Goal: Information Seeking & Learning: Learn about a topic

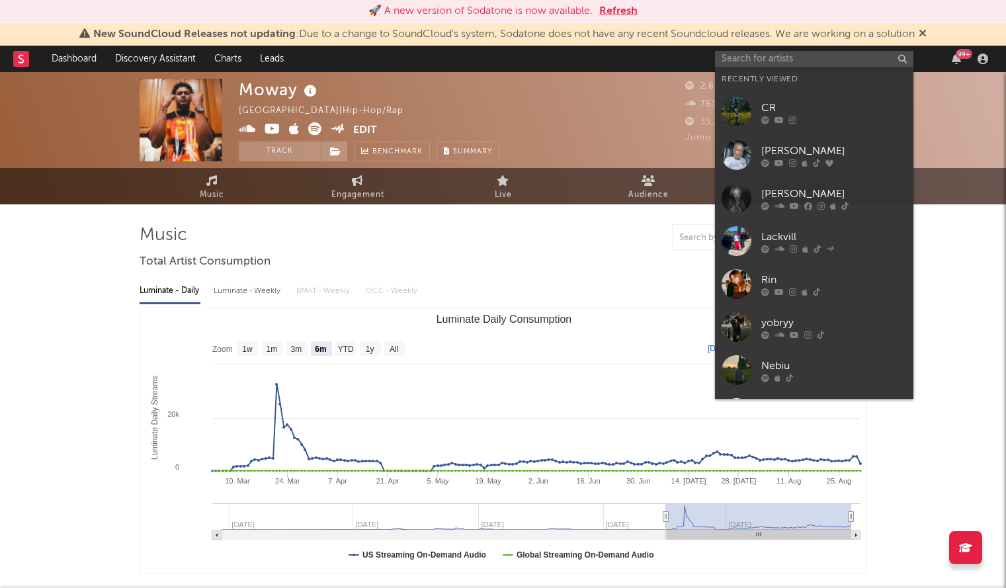
select select "6m"
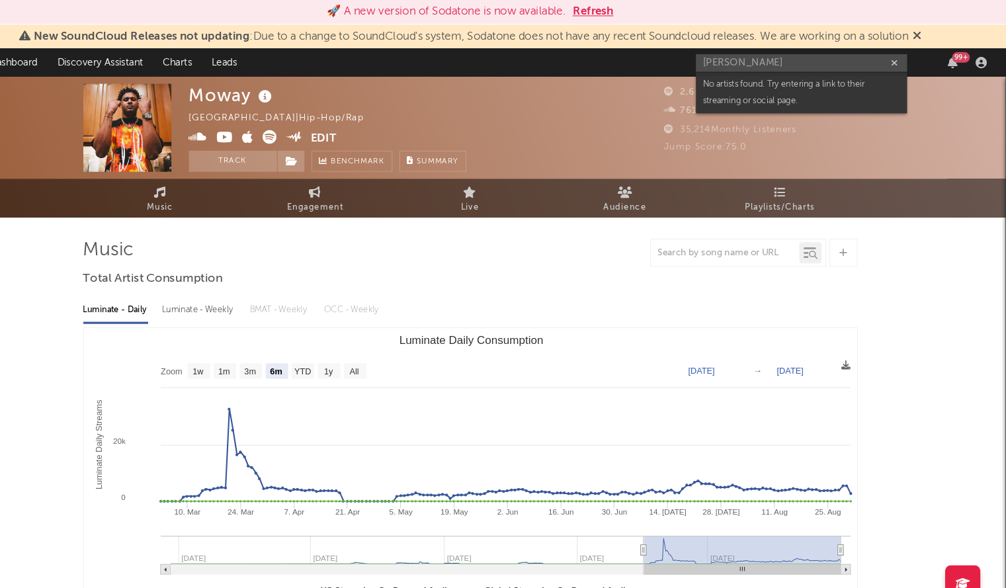
click at [786, 67] on div "[PERSON_NAME] 99 +" at bounding box center [854, 59] width 278 height 26
click at [778, 60] on input "[PERSON_NAME]" at bounding box center [814, 59] width 198 height 17
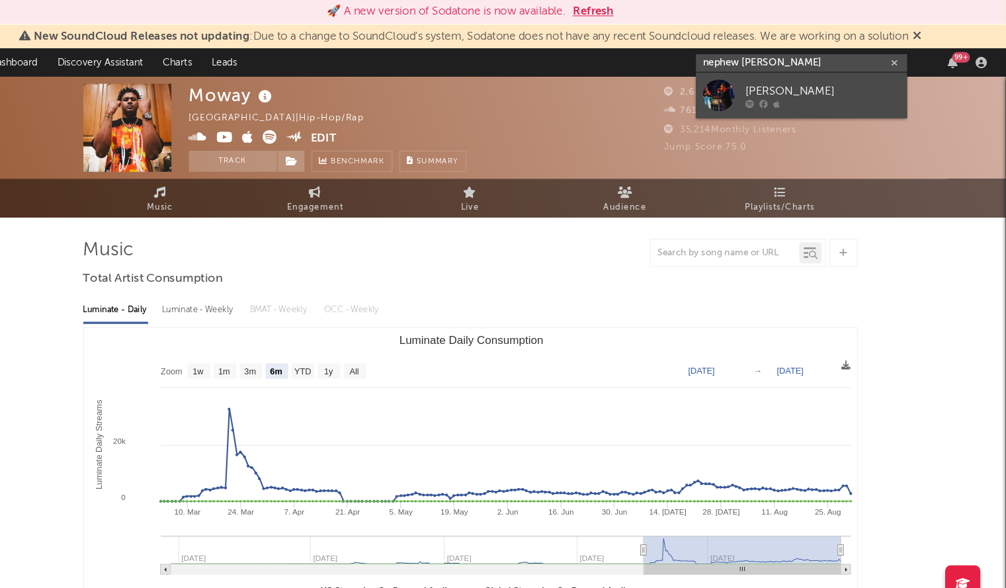
type input "nephew [PERSON_NAME]"
click at [799, 79] on div "[PERSON_NAME]" at bounding box center [834, 85] width 146 height 16
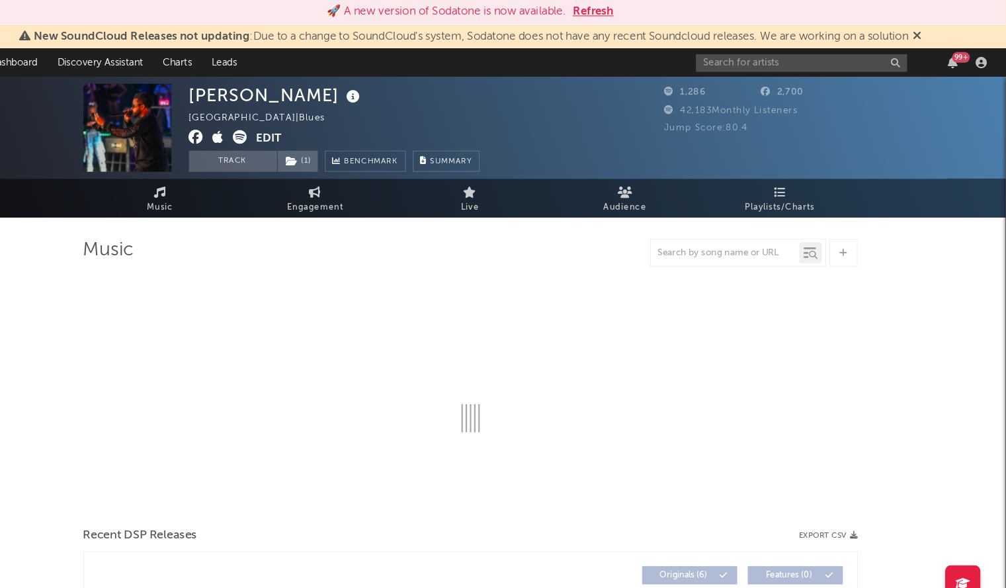
select select "6m"
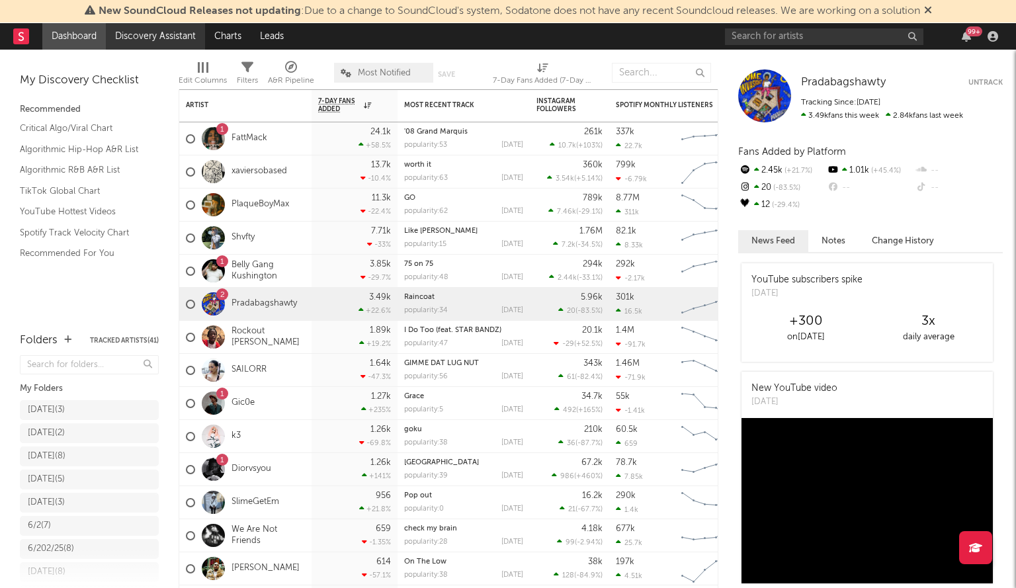
click at [155, 34] on link "Discovery Assistant" at bounding box center [155, 36] width 99 height 26
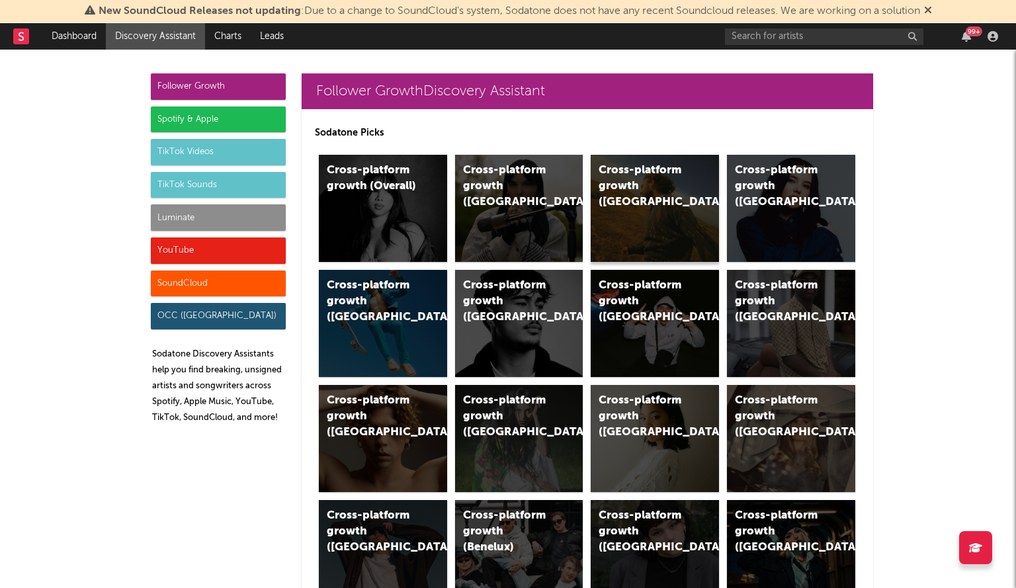
click at [648, 205] on div "Cross-platform growth (US)" at bounding box center [655, 208] width 128 height 107
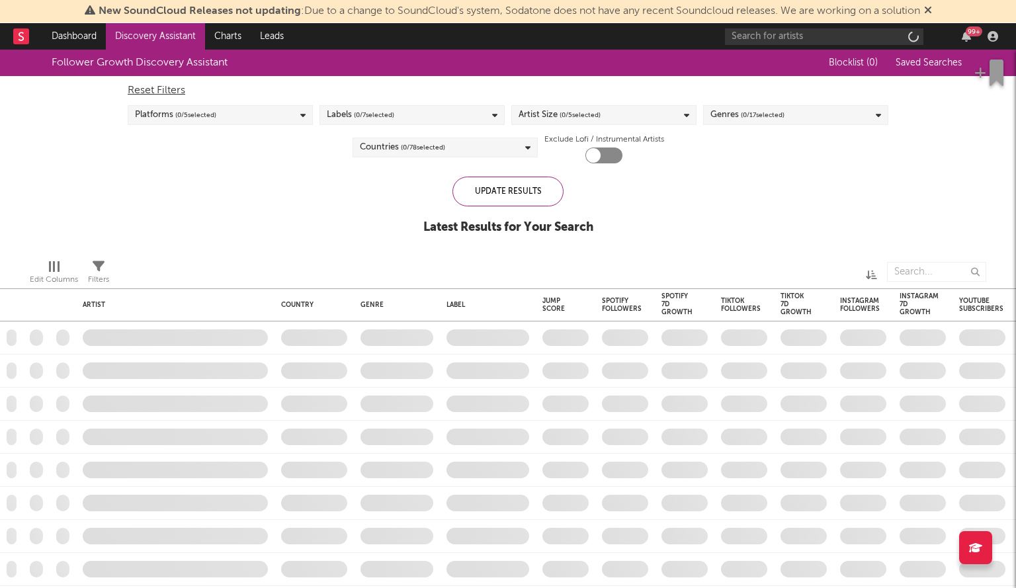
checkbox input "true"
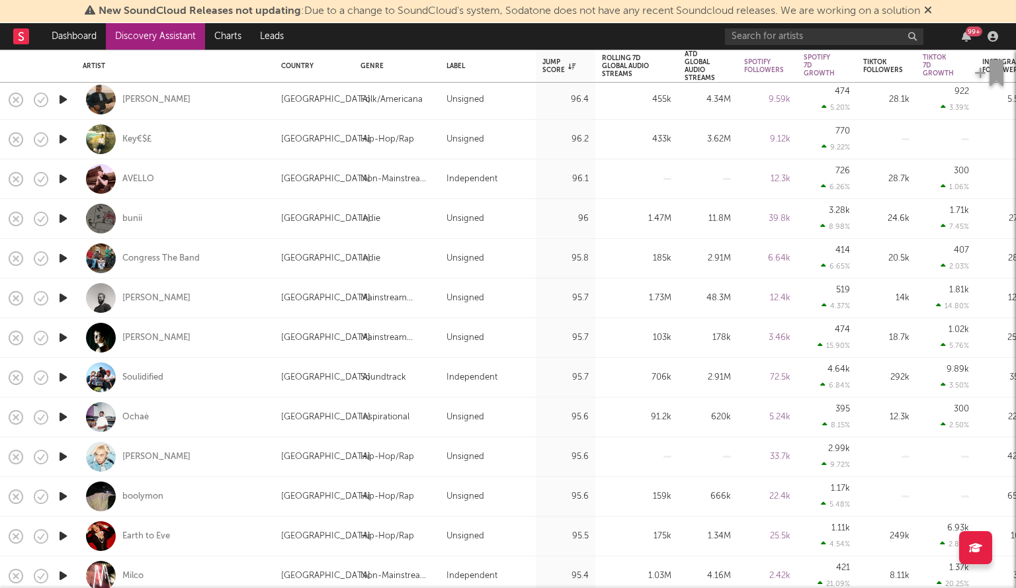
click at [136, 26] on link "Discovery Assistant" at bounding box center [155, 36] width 99 height 26
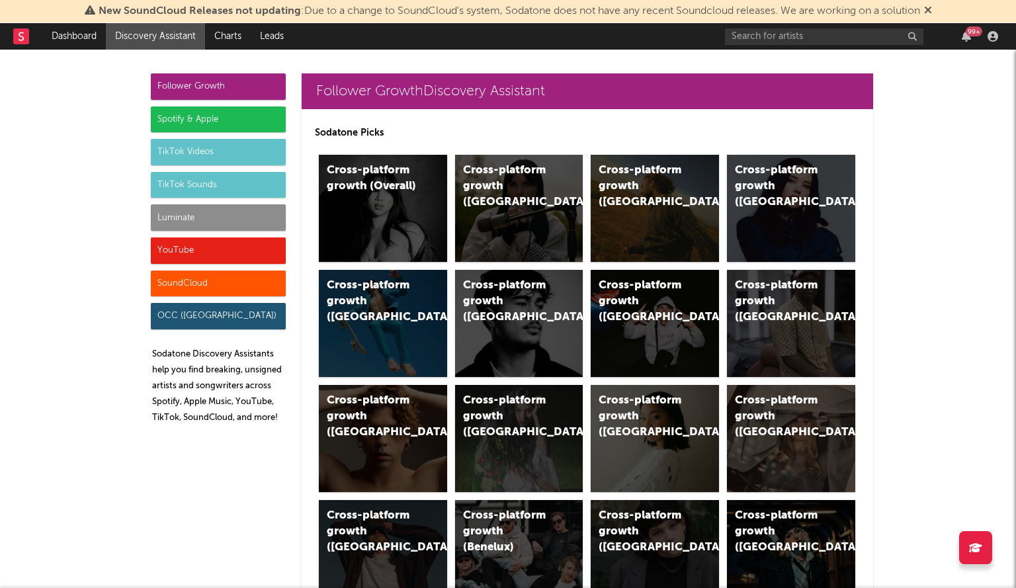
click at [193, 247] on div "YouTube" at bounding box center [218, 251] width 135 height 26
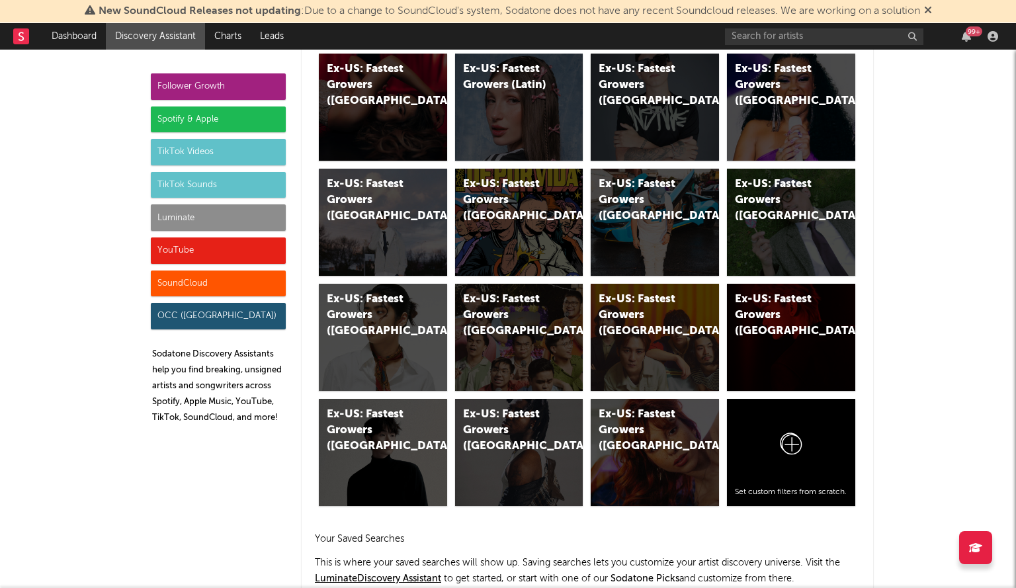
scroll to position [7335, 0]
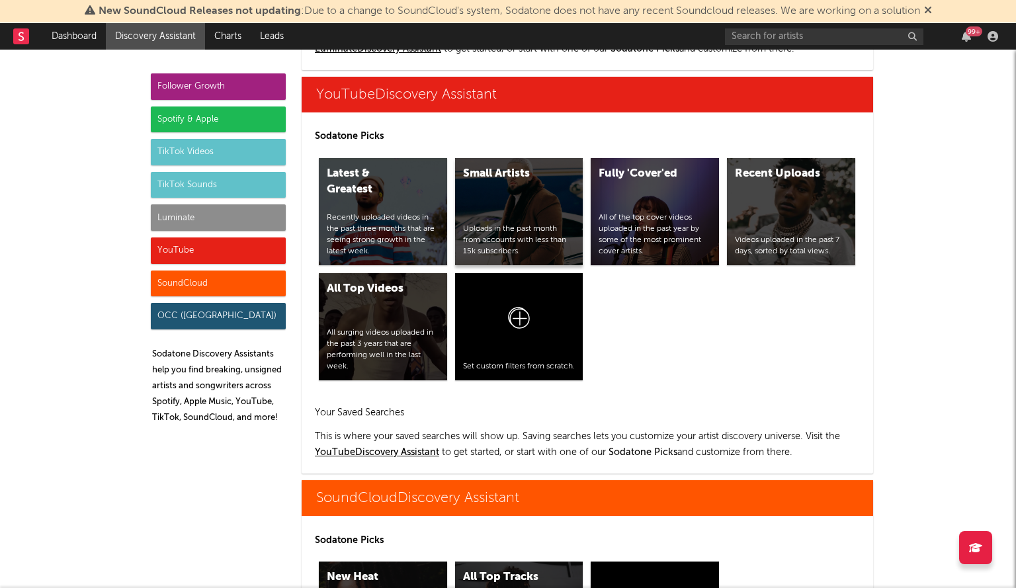
click at [486, 208] on div "Small Artists Uploads in the past month from accounts with less than 15k subscr…" at bounding box center [519, 211] width 128 height 107
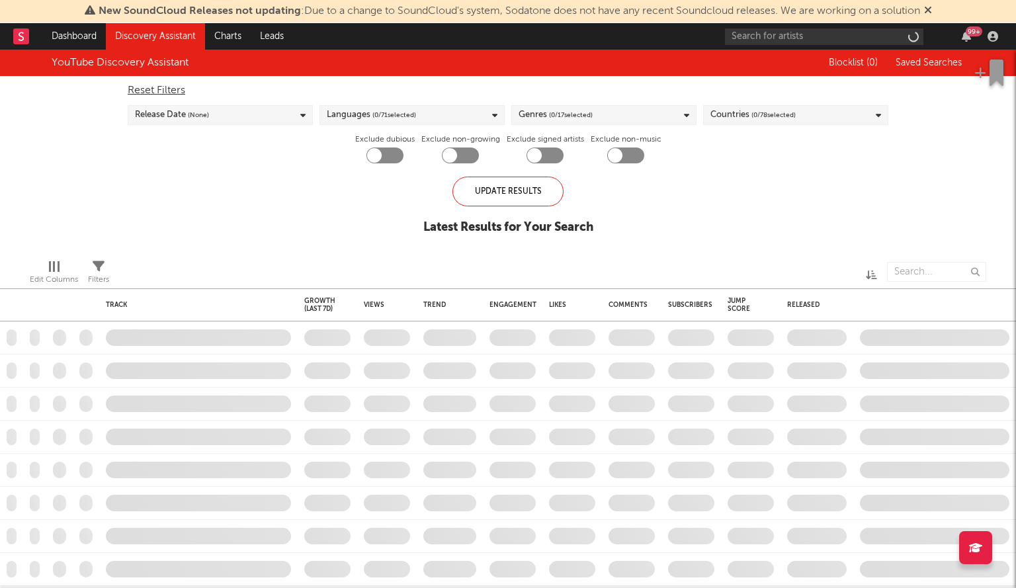
checkbox input "true"
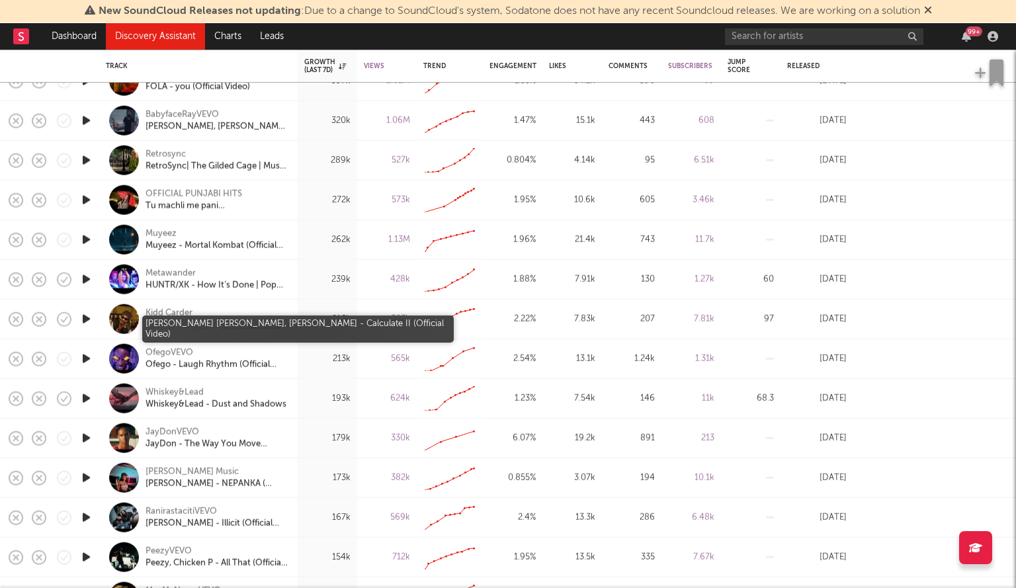
click at [167, 322] on div "Kidd Carder, Young John - Calculate II (Official Video)" at bounding box center [217, 325] width 142 height 12
